Goal: Navigation & Orientation: Find specific page/section

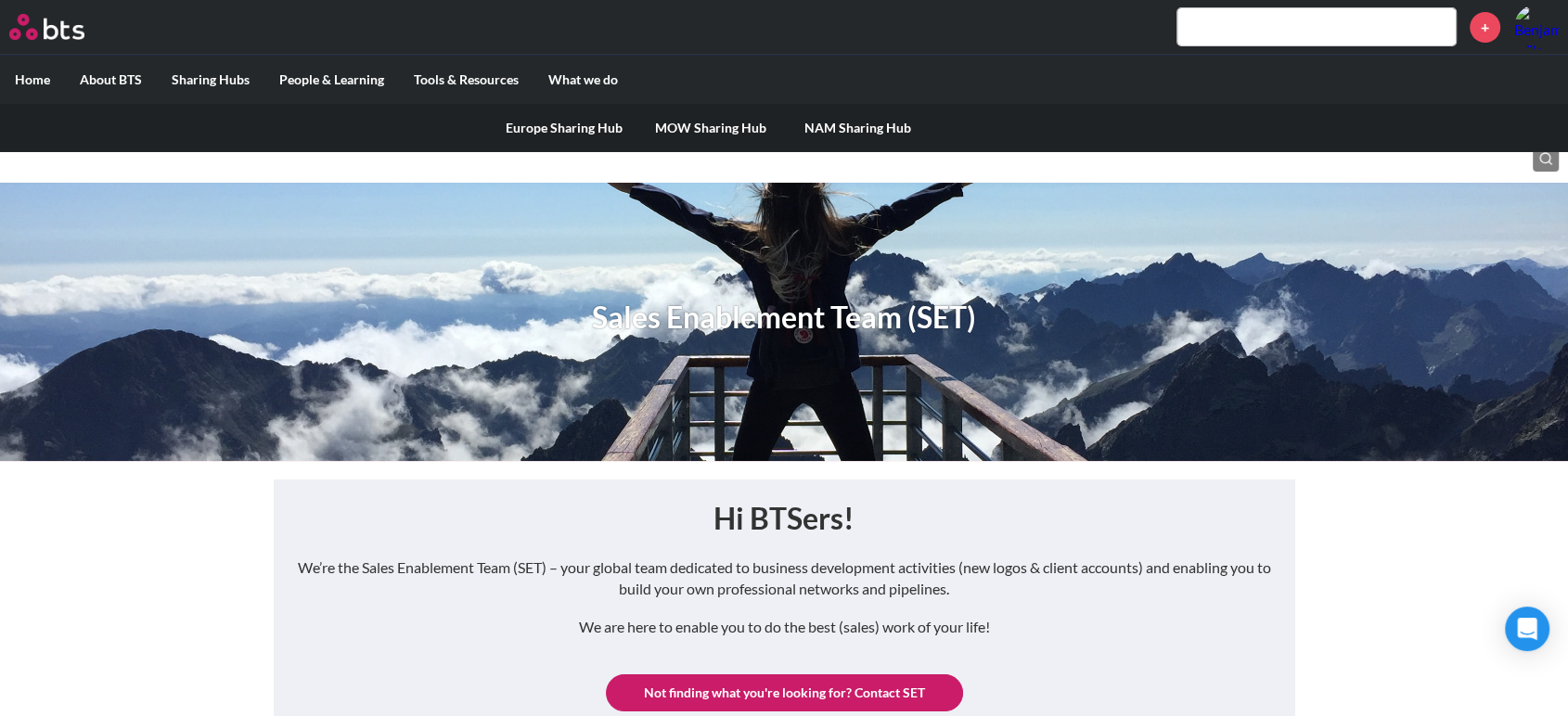
click at [536, 126] on link "Europe Sharing Hub" at bounding box center [563, 127] width 146 height 48
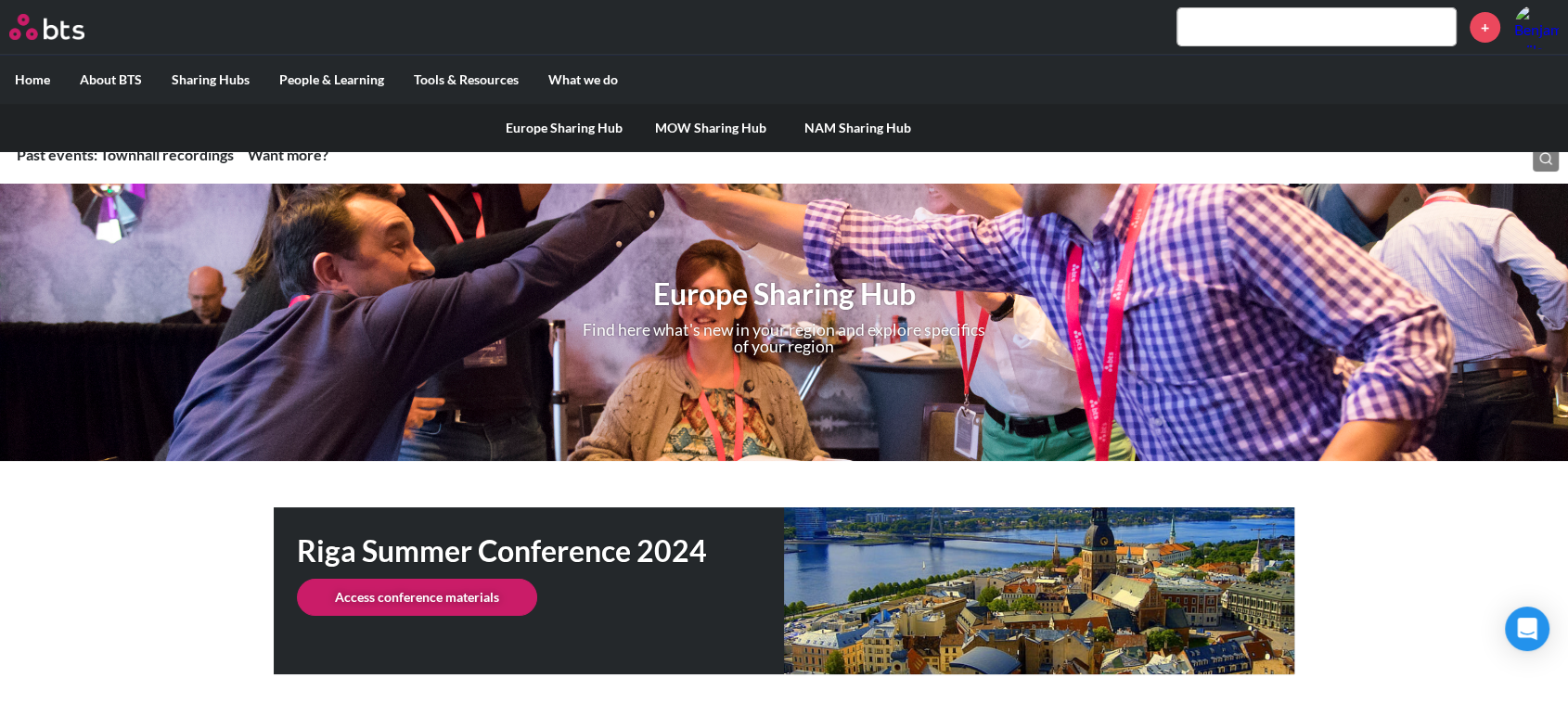
click at [526, 124] on link "Europe Sharing Hub" at bounding box center [563, 127] width 146 height 48
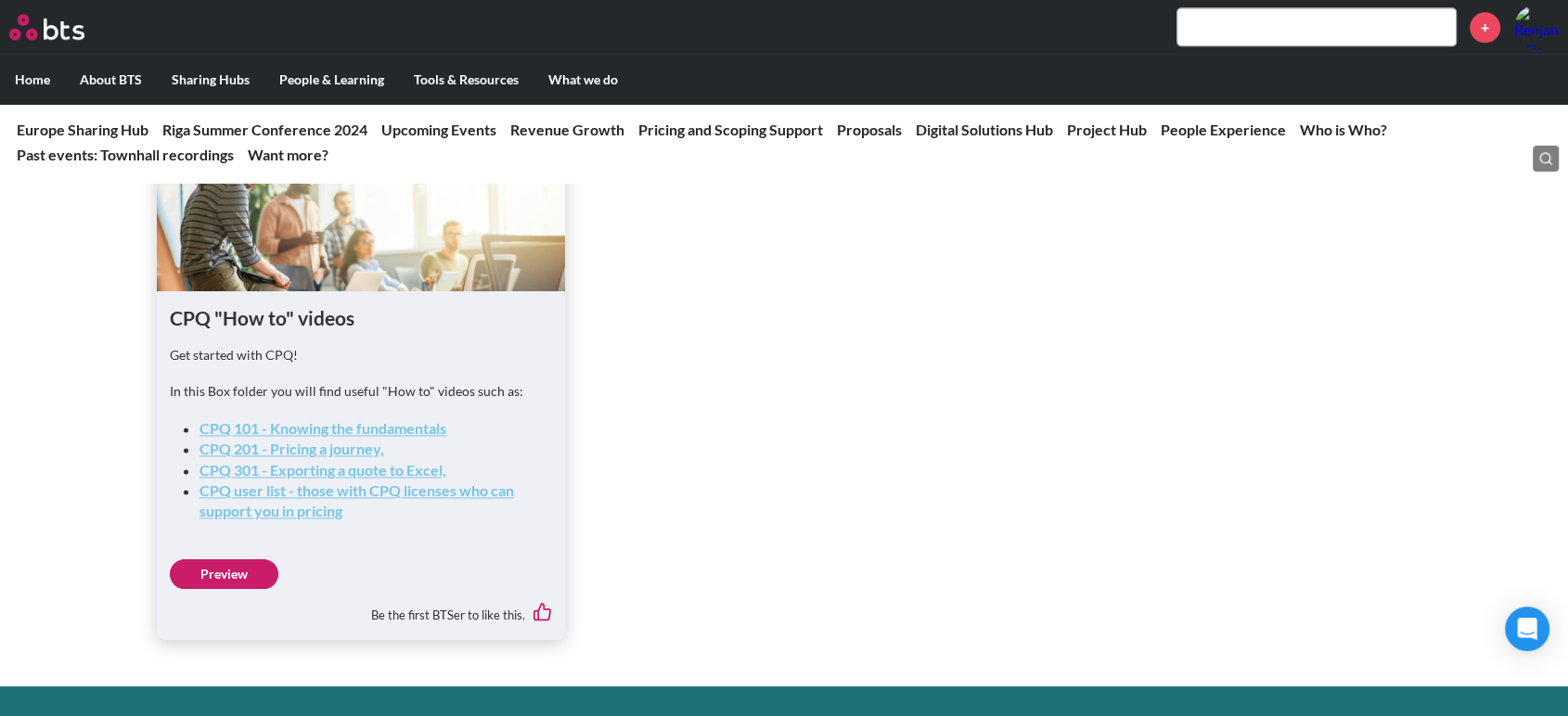
scroll to position [2222, 0]
